Goal: Check status: Check status

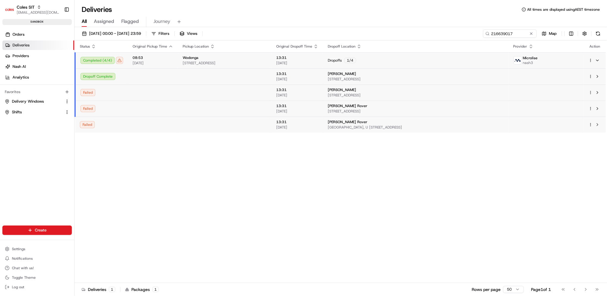
scroll to position [87, 0]
click at [545, 193] on div "Status Original Pickup Time Pickup Location Original Dropoff Time Dropoff Locat…" at bounding box center [339, 161] width 531 height 243
click at [101, 109] on div "Failed" at bounding box center [101, 108] width 43 height 7
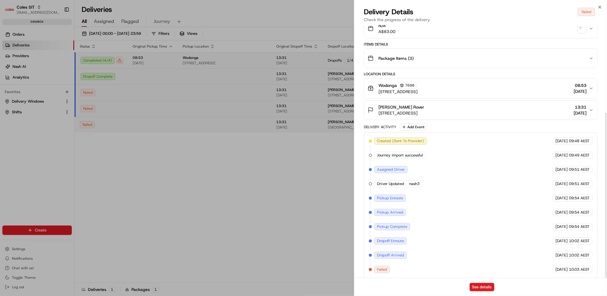
scroll to position [135, 0]
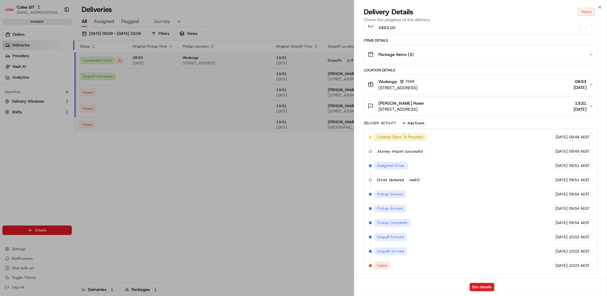
click at [393, 54] on span "Package Items ( 3 )" at bounding box center [395, 55] width 35 height 6
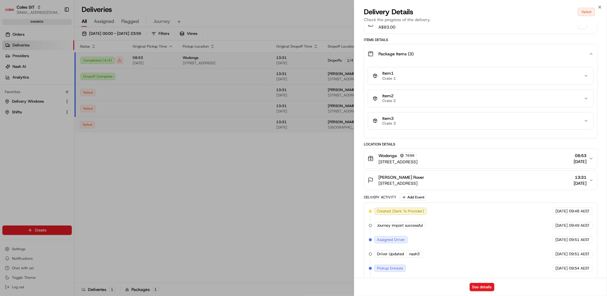
click at [472, 80] on div "Item 1 Crate 1" at bounding box center [478, 76] width 211 height 10
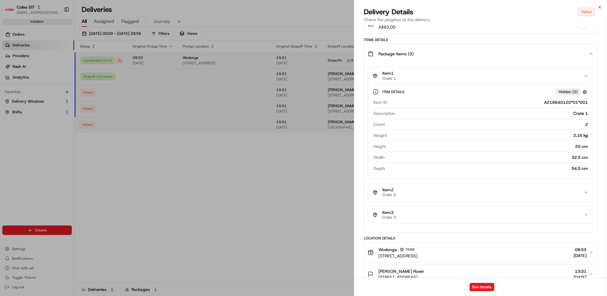
click at [512, 196] on div "Item 2 Crate 2" at bounding box center [478, 193] width 211 height 10
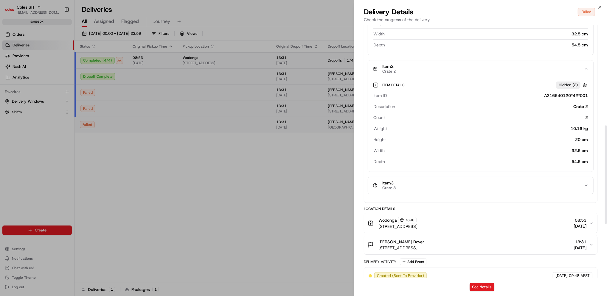
scroll to position [258, 0]
click at [511, 177] on div "Item 3 Crate 3" at bounding box center [480, 186] width 226 height 18
click at [513, 185] on div "Item 3 Crate 3" at bounding box center [478, 185] width 211 height 10
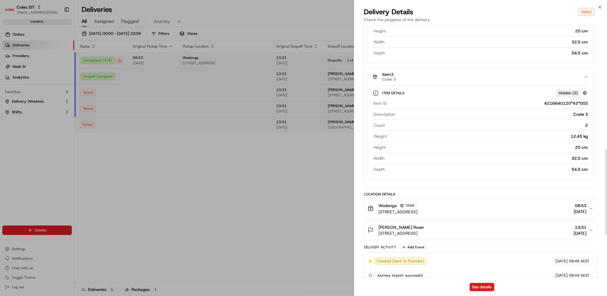
scroll to position [365, 0]
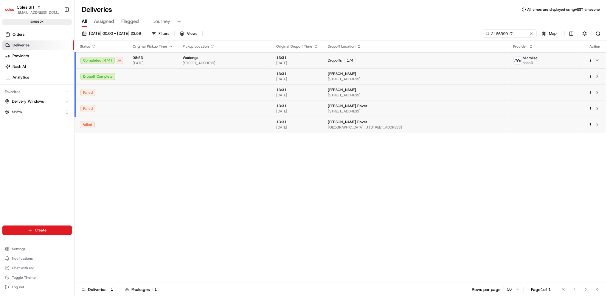
click at [110, 126] on div "Failed" at bounding box center [101, 124] width 43 height 7
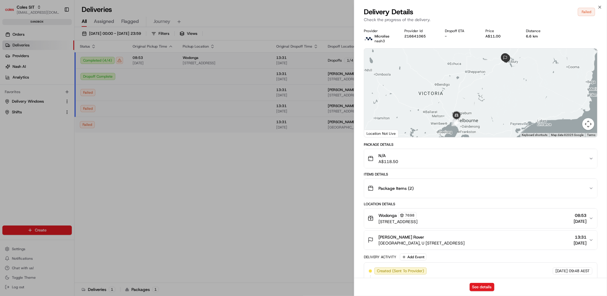
click at [420, 183] on div "Package Items ( 2 )" at bounding box center [477, 189] width 221 height 12
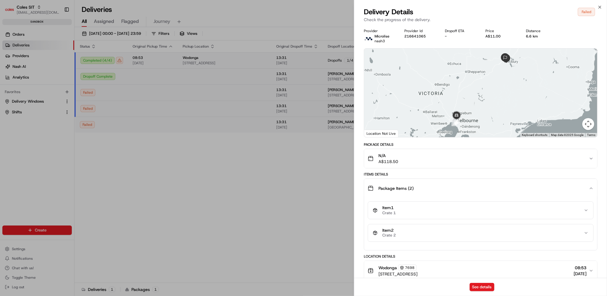
click at [435, 204] on button "Item 1 Crate 1" at bounding box center [480, 210] width 225 height 17
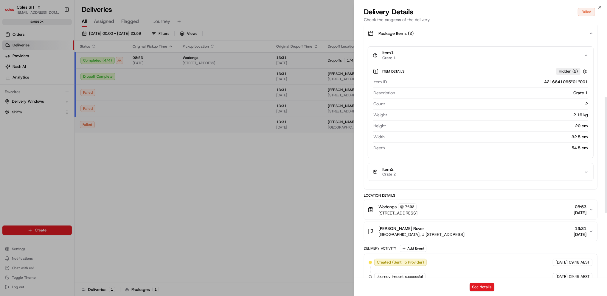
scroll to position [155, 0]
click at [418, 172] on div "Item 2 Crate 2" at bounding box center [478, 172] width 211 height 10
